Goal: Transaction & Acquisition: Purchase product/service

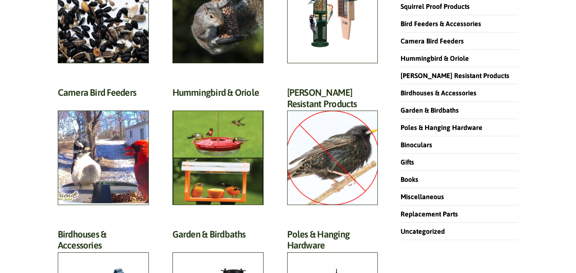
scroll to position [175, 0]
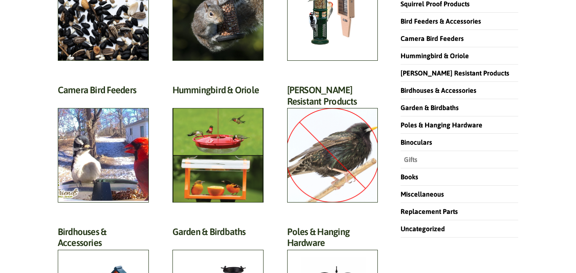
click at [408, 161] on link "Gifts" at bounding box center [409, 160] width 17 height 8
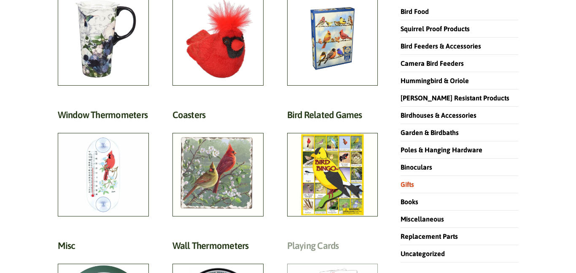
scroll to position [149, 0]
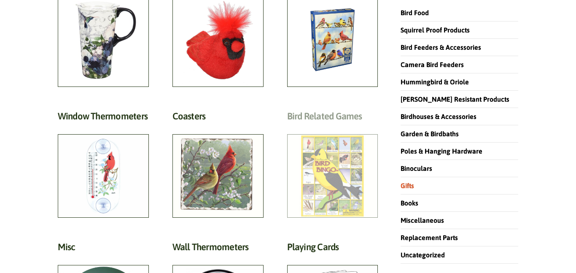
click at [341, 126] on h2 "Bird Related Games (2)" at bounding box center [332, 118] width 91 height 16
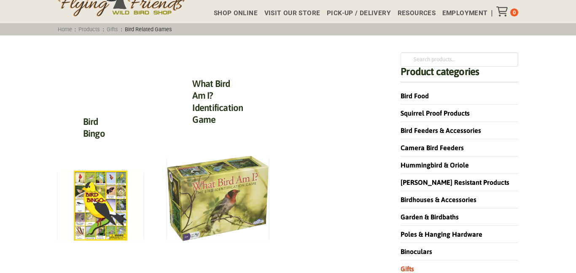
scroll to position [45, 0]
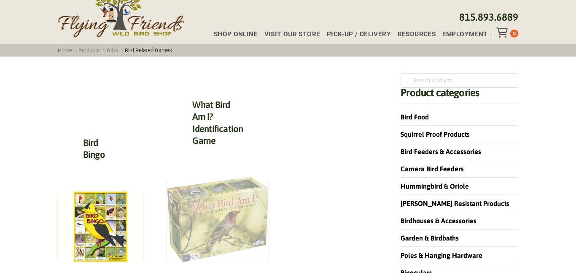
click at [216, 203] on img at bounding box center [217, 220] width 101 height 86
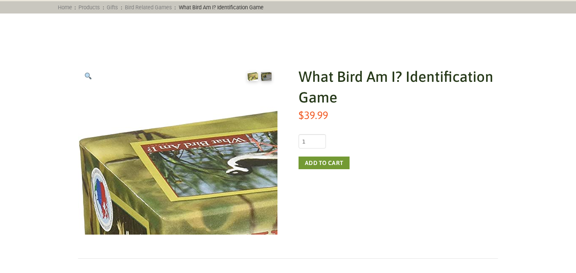
scroll to position [90, 0]
